Goal: Information Seeking & Learning: Learn about a topic

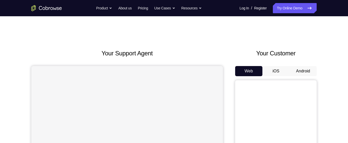
click at [301, 72] on button "Android" at bounding box center [302, 71] width 27 height 10
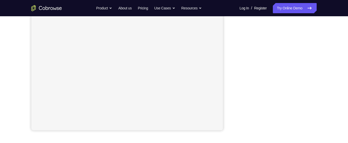
scroll to position [106, 0]
click at [318, 69] on div "Your Support Agent Your Customer Web iOS Android Next Steps We’d be happy to gi…" at bounding box center [174, 78] width 326 height 336
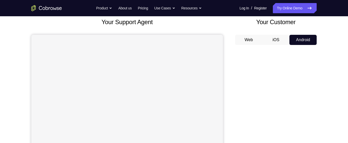
scroll to position [28, 0]
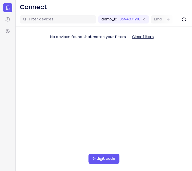
click at [59, 127] on main "demo_id 3594071918 3594071918 Email User ID Device ID Device name 6-digit code …" at bounding box center [104, 97] width 176 height 171
